Goal: Task Accomplishment & Management: Manage account settings

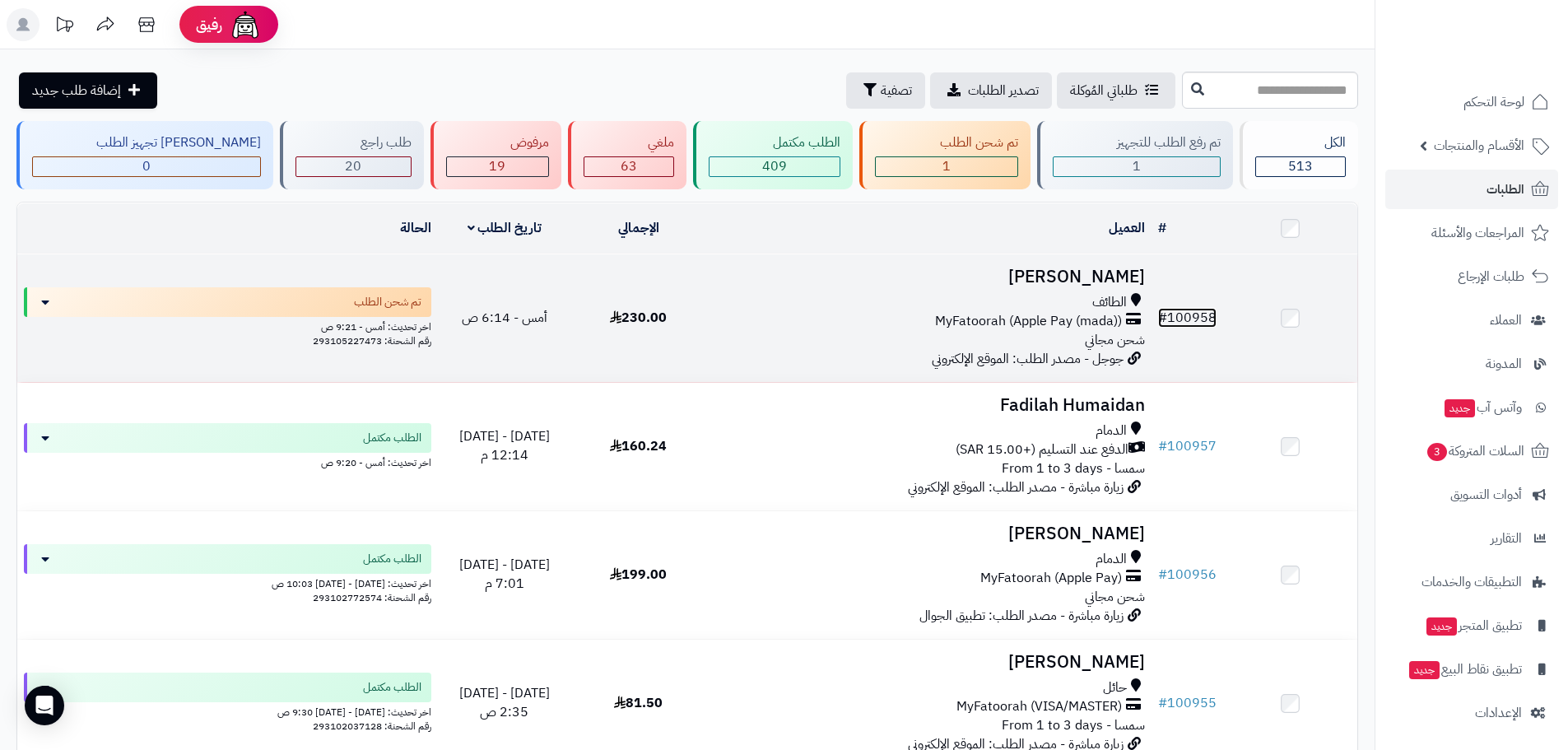
click at [1167, 311] on span "#" at bounding box center [1162, 318] width 9 height 19
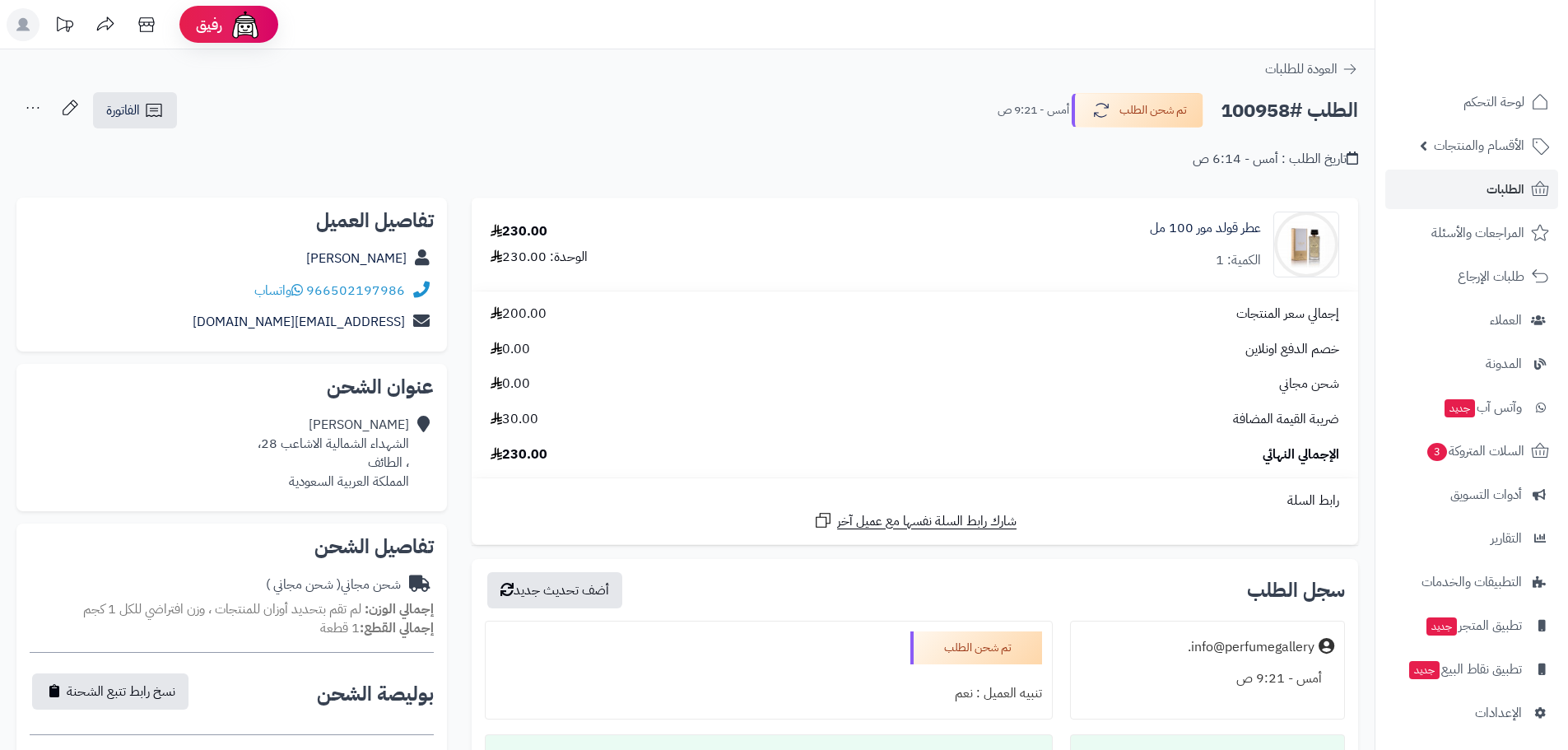
scroll to position [577, 0]
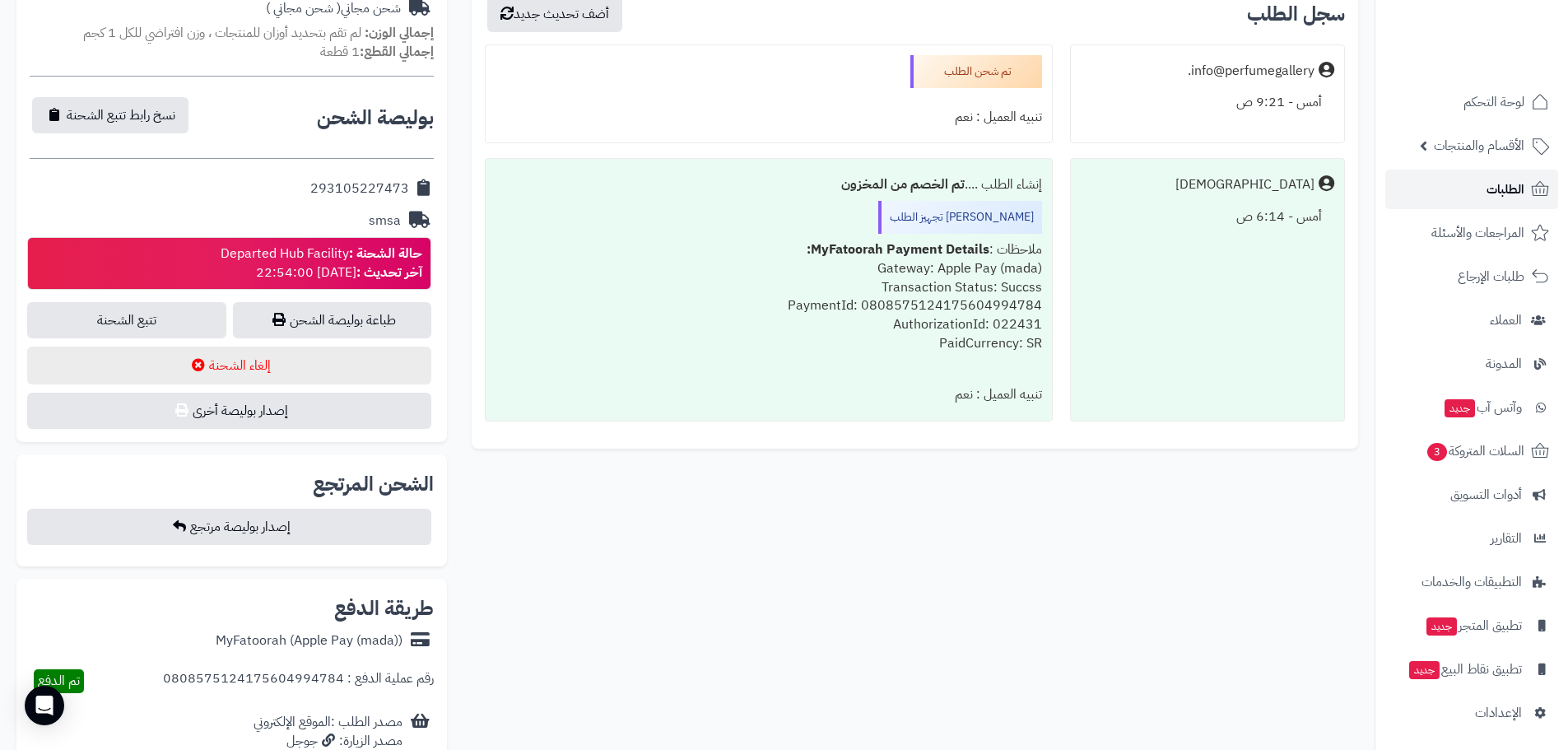
click at [1536, 186] on icon at bounding box center [1541, 188] width 18 height 15
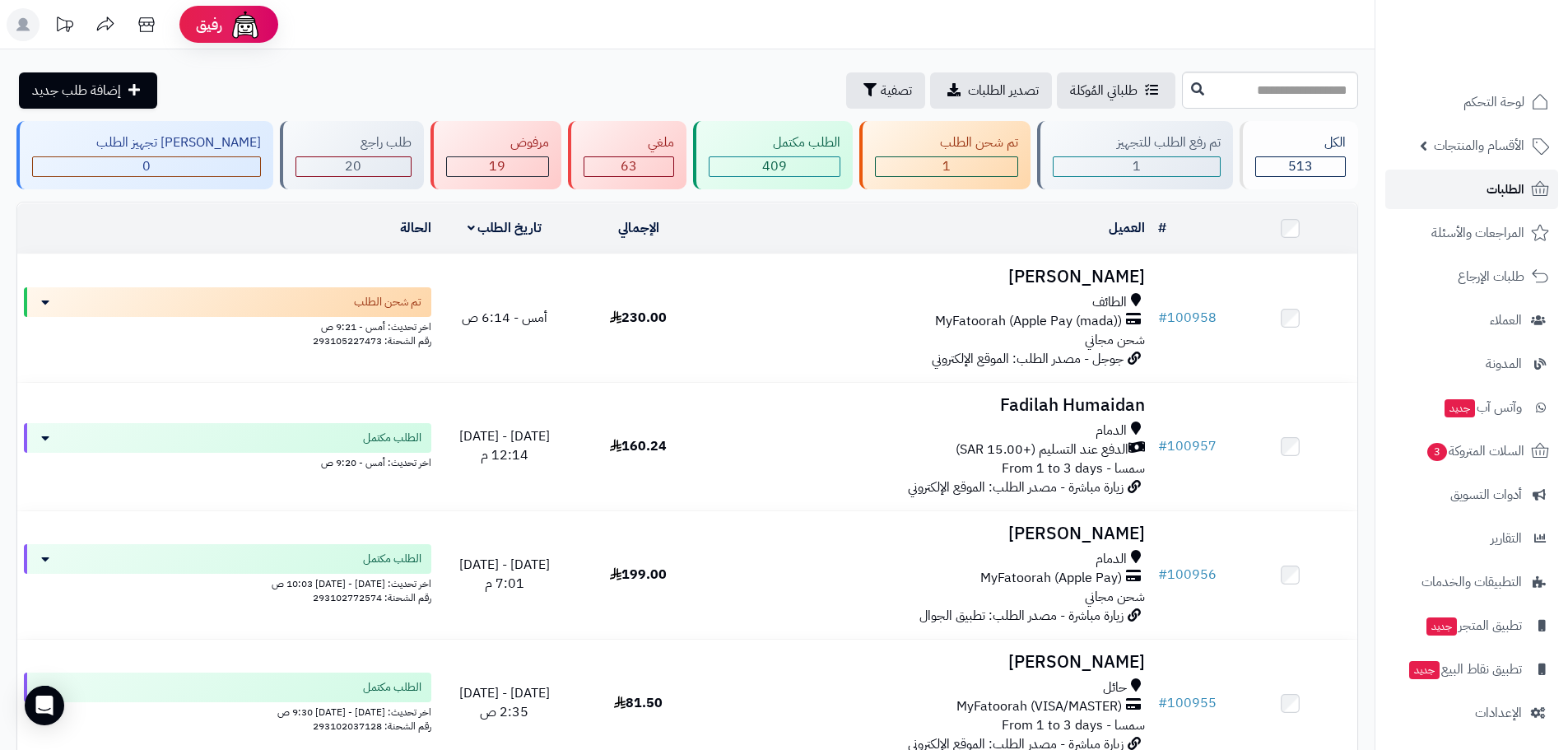
click at [1475, 195] on link "الطلبات" at bounding box center [1473, 189] width 173 height 40
